Goal: Task Accomplishment & Management: Manage account settings

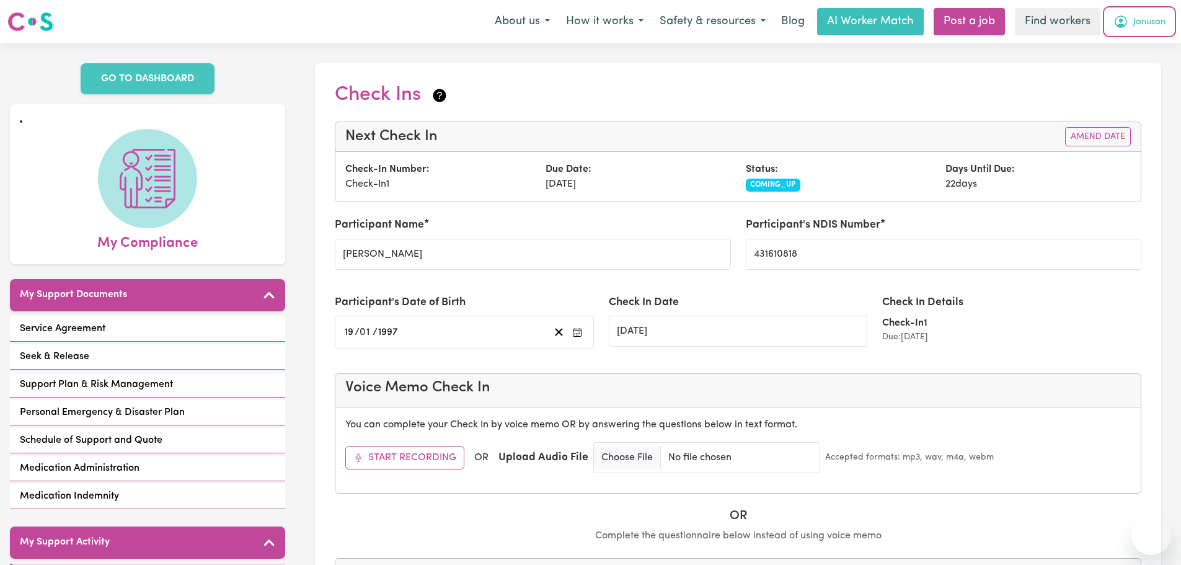
click at [1172, 22] on button "Janusan" at bounding box center [1139, 22] width 68 height 26
click at [1143, 71] on link "Logout" at bounding box center [1124, 72] width 98 height 24
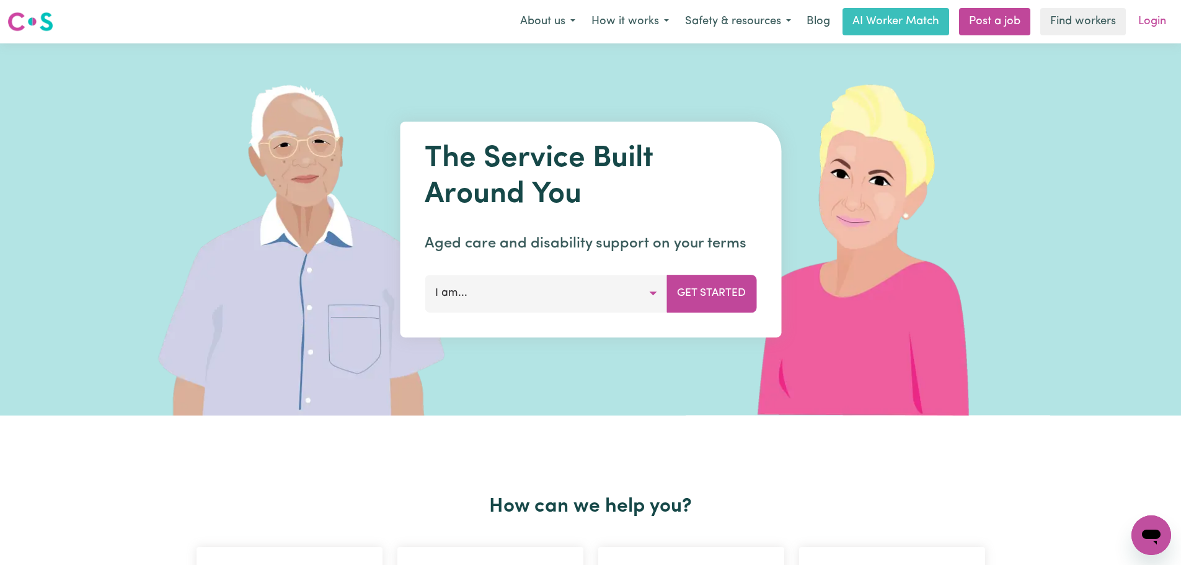
click at [1158, 22] on link "Login" at bounding box center [1152, 21] width 43 height 27
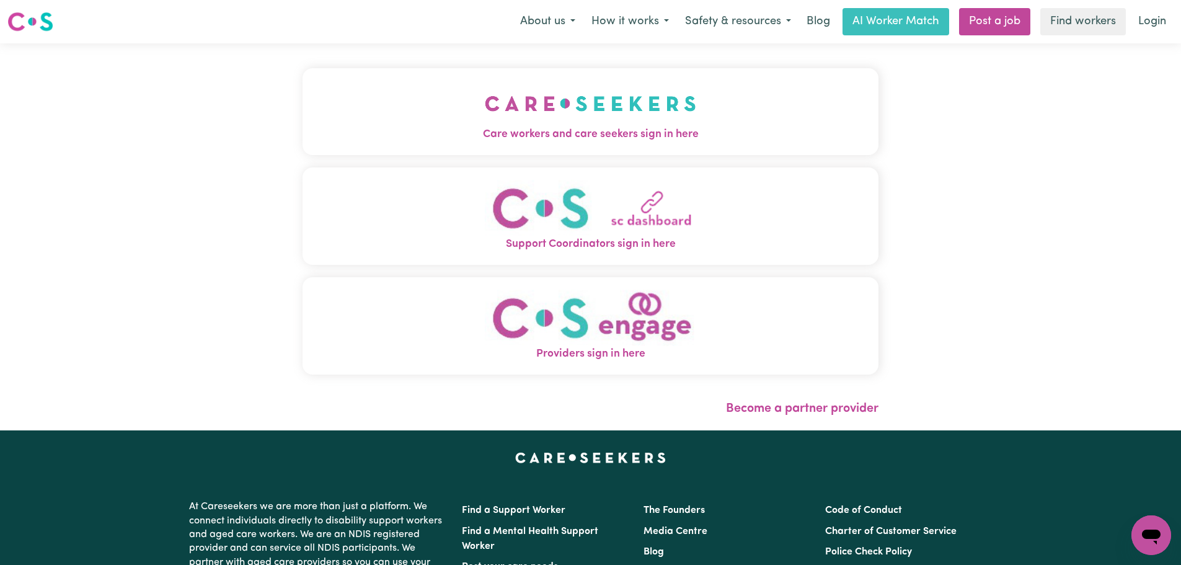
click at [335, 131] on span "Care workers and care seekers sign in here" at bounding box center [591, 134] width 576 height 16
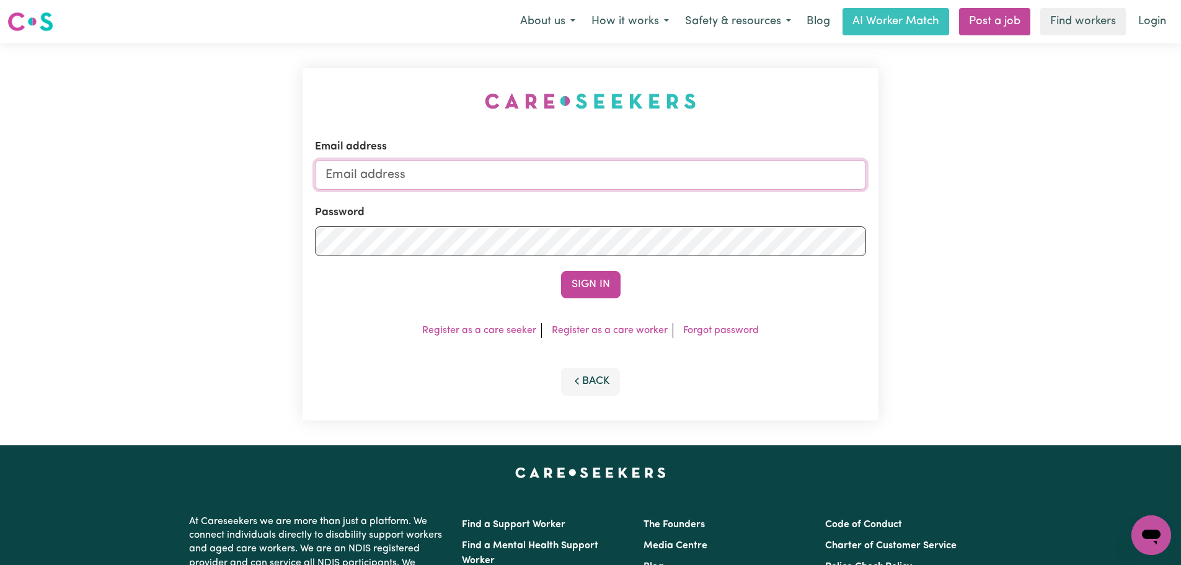
type input "[PERSON_NAME][EMAIL_ADDRESS][DOMAIN_NAME]"
click at [580, 288] on button "Sign In" at bounding box center [591, 284] width 60 height 27
